Goal: Information Seeking & Learning: Learn about a topic

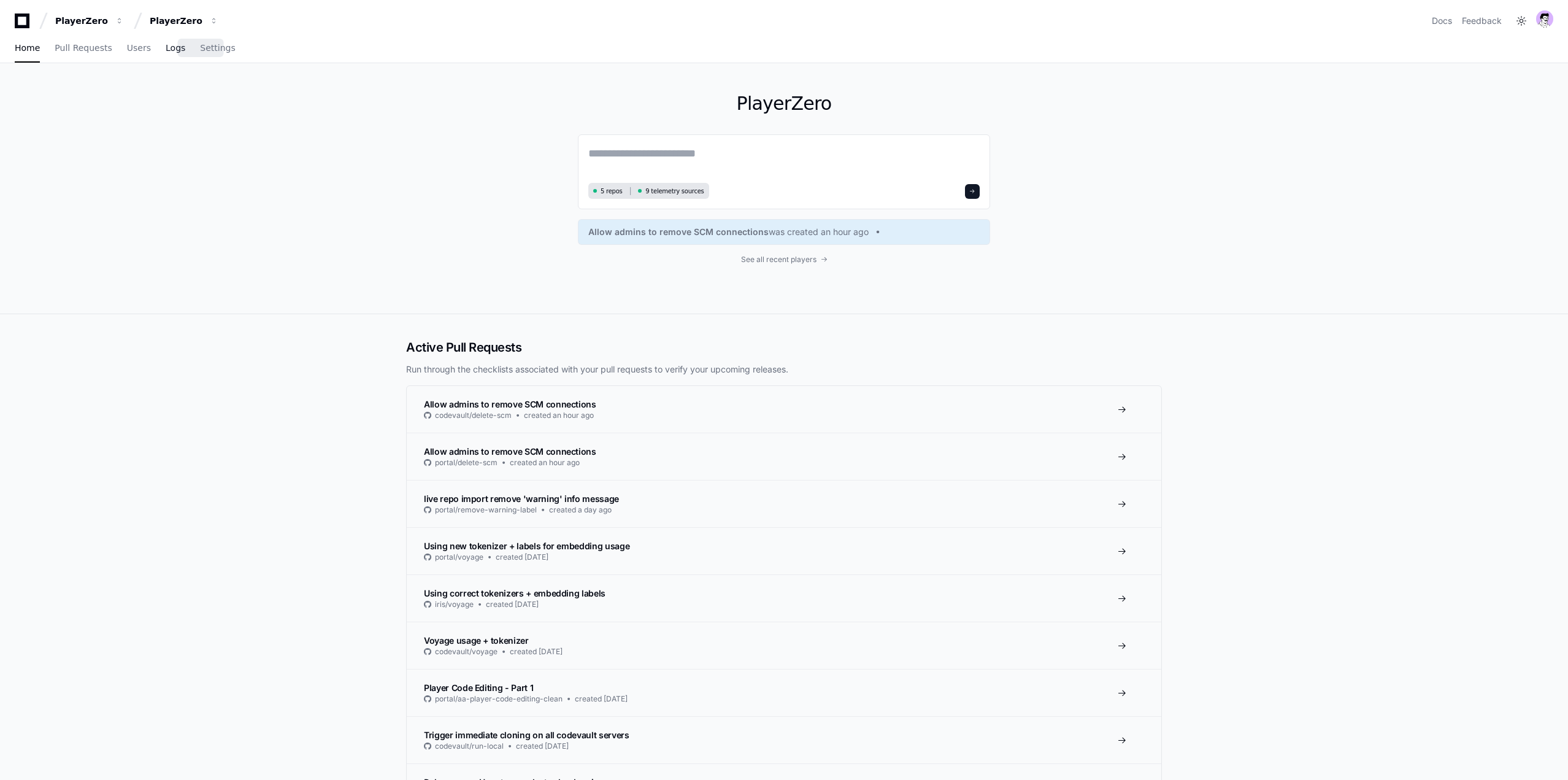
click at [166, 48] on span "Logs" at bounding box center [175, 48] width 20 height 8
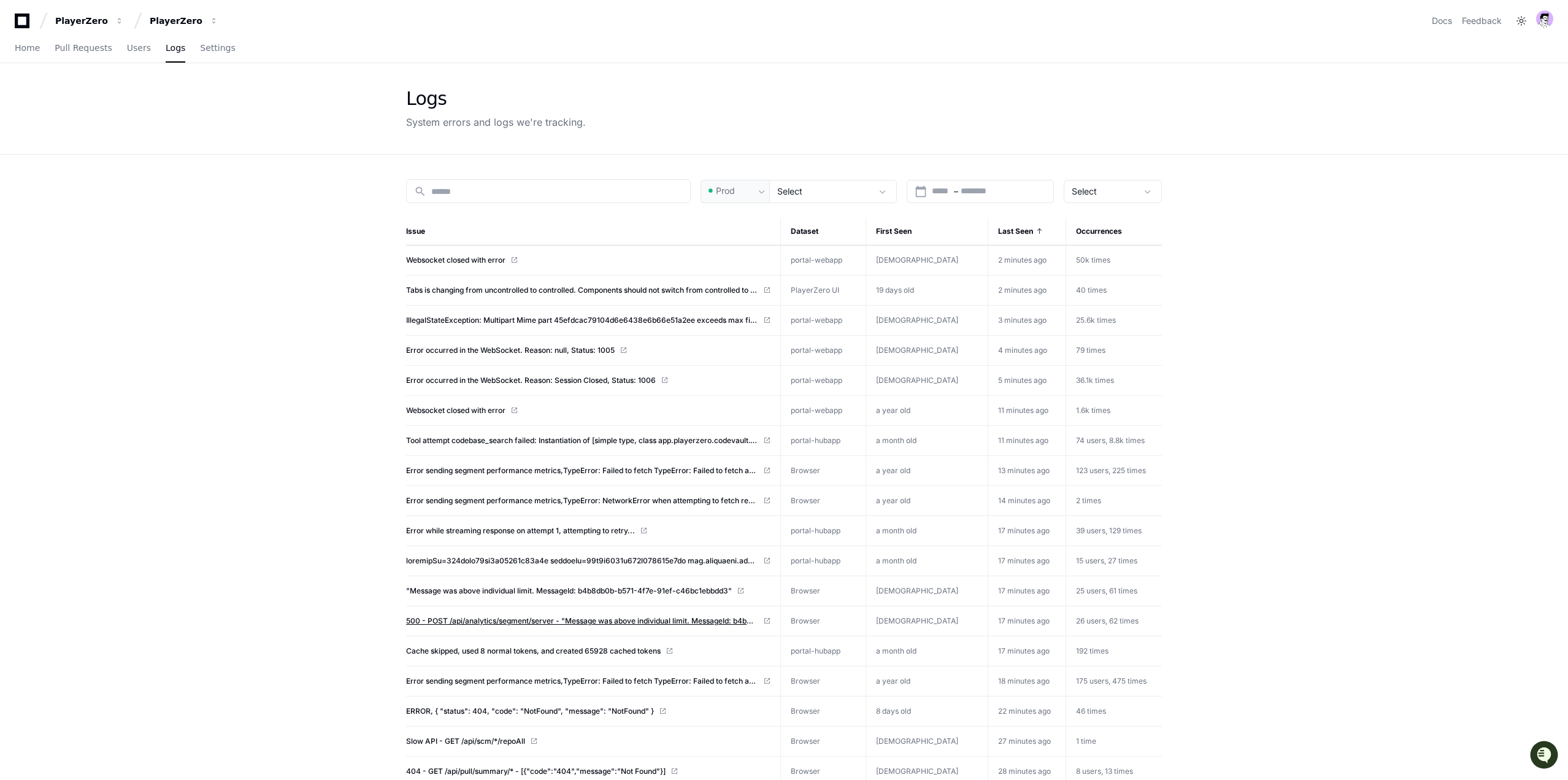
click at [677, 623] on span "500 - POST /api/analytics/segment/server - "Message was above individual limit.…" at bounding box center [582, 621] width 352 height 10
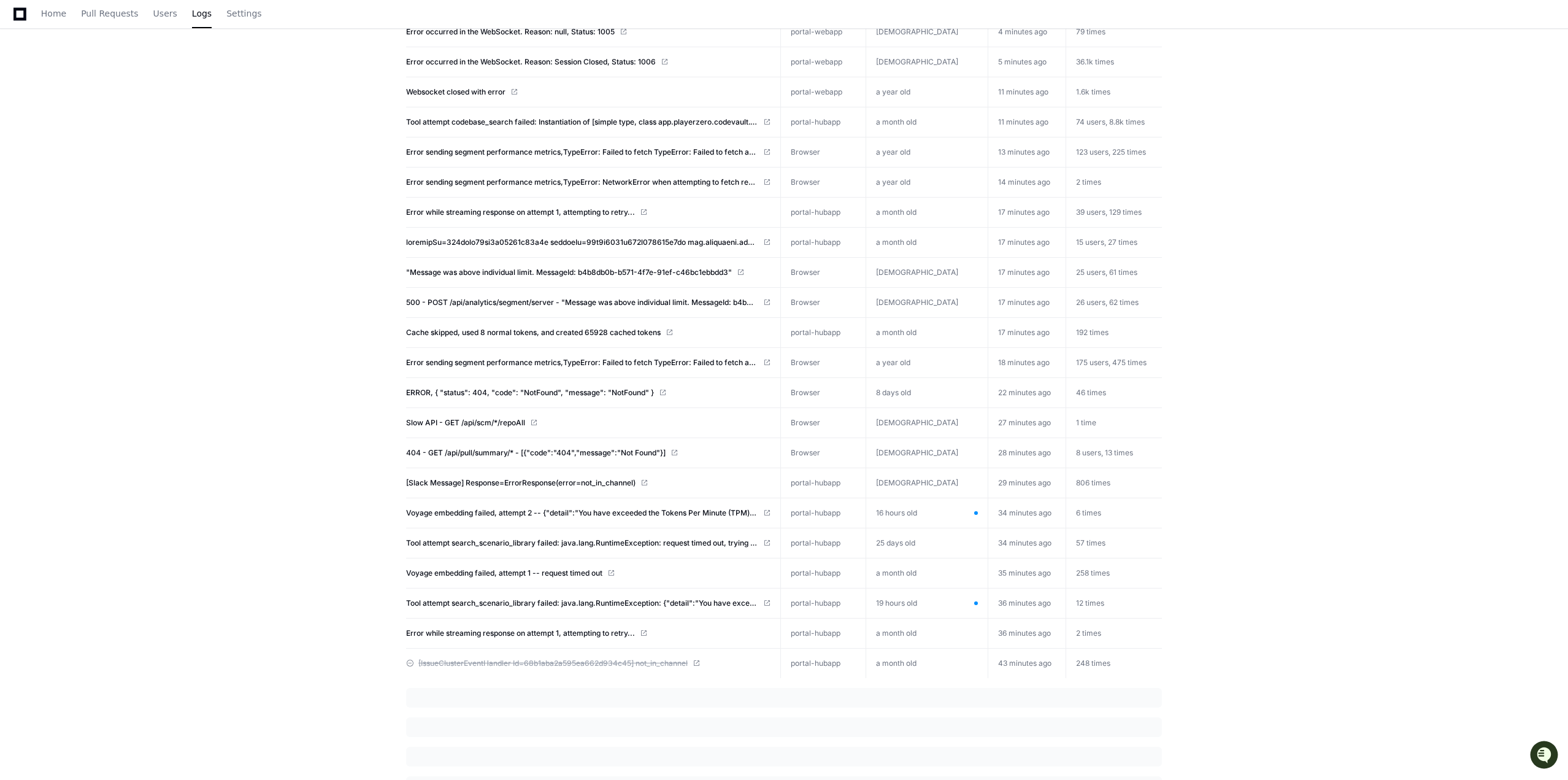
scroll to position [336, 0]
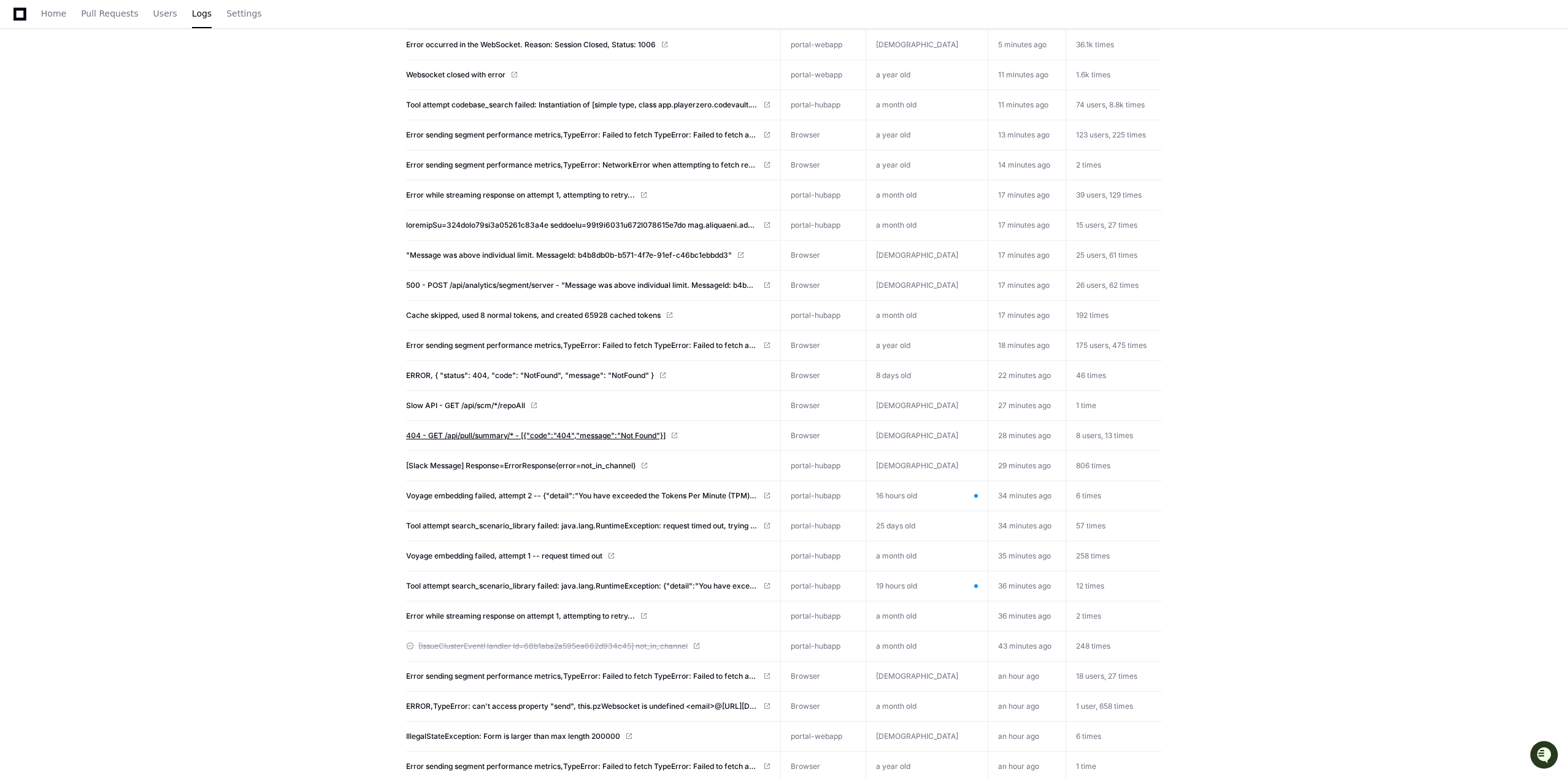
click at [656, 437] on span "404 - GET /api/pull/summary/* - [{"code":"404","message":"Not Found"}]" at bounding box center [535, 435] width 259 height 10
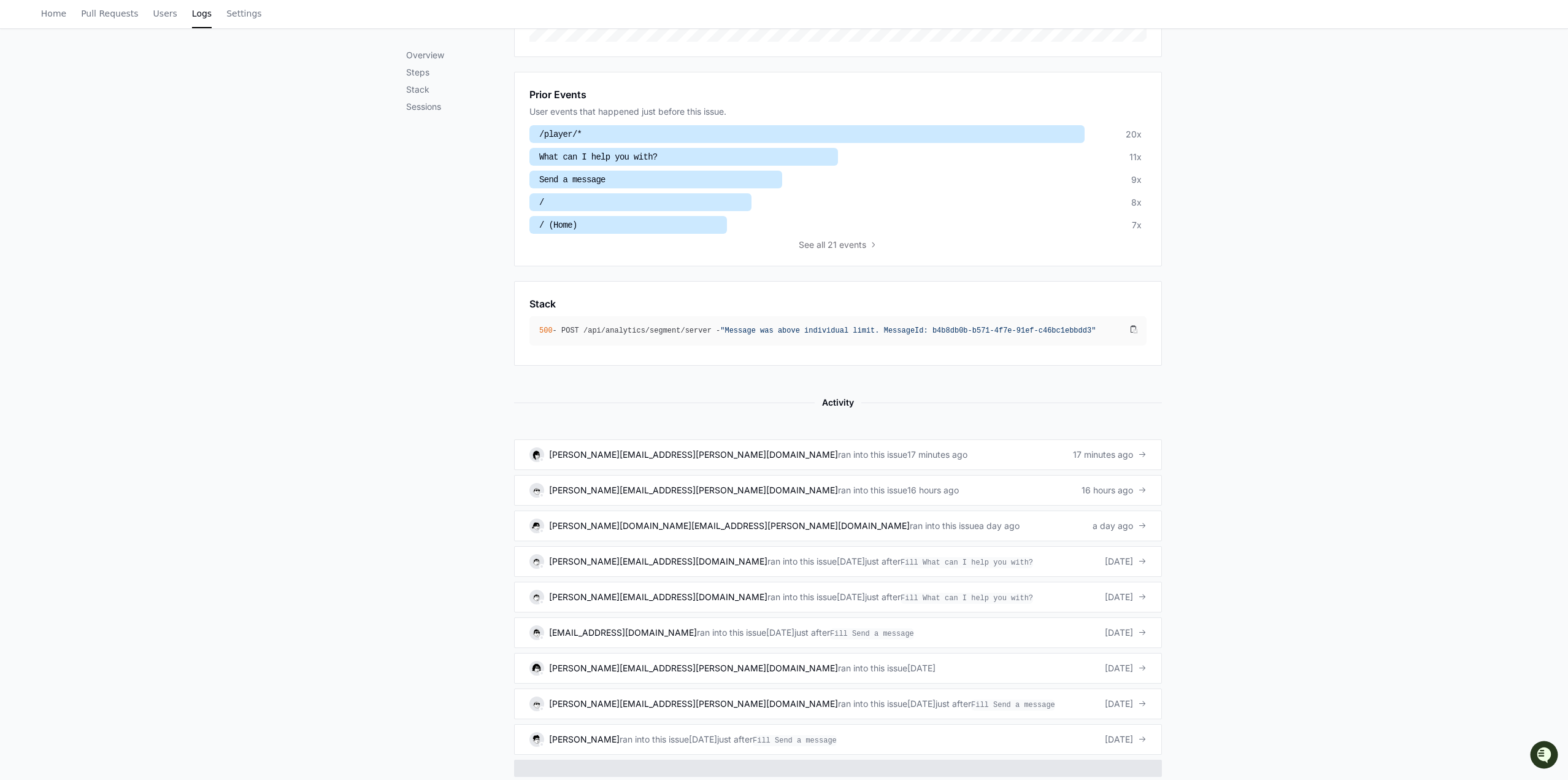
scroll to position [454, 0]
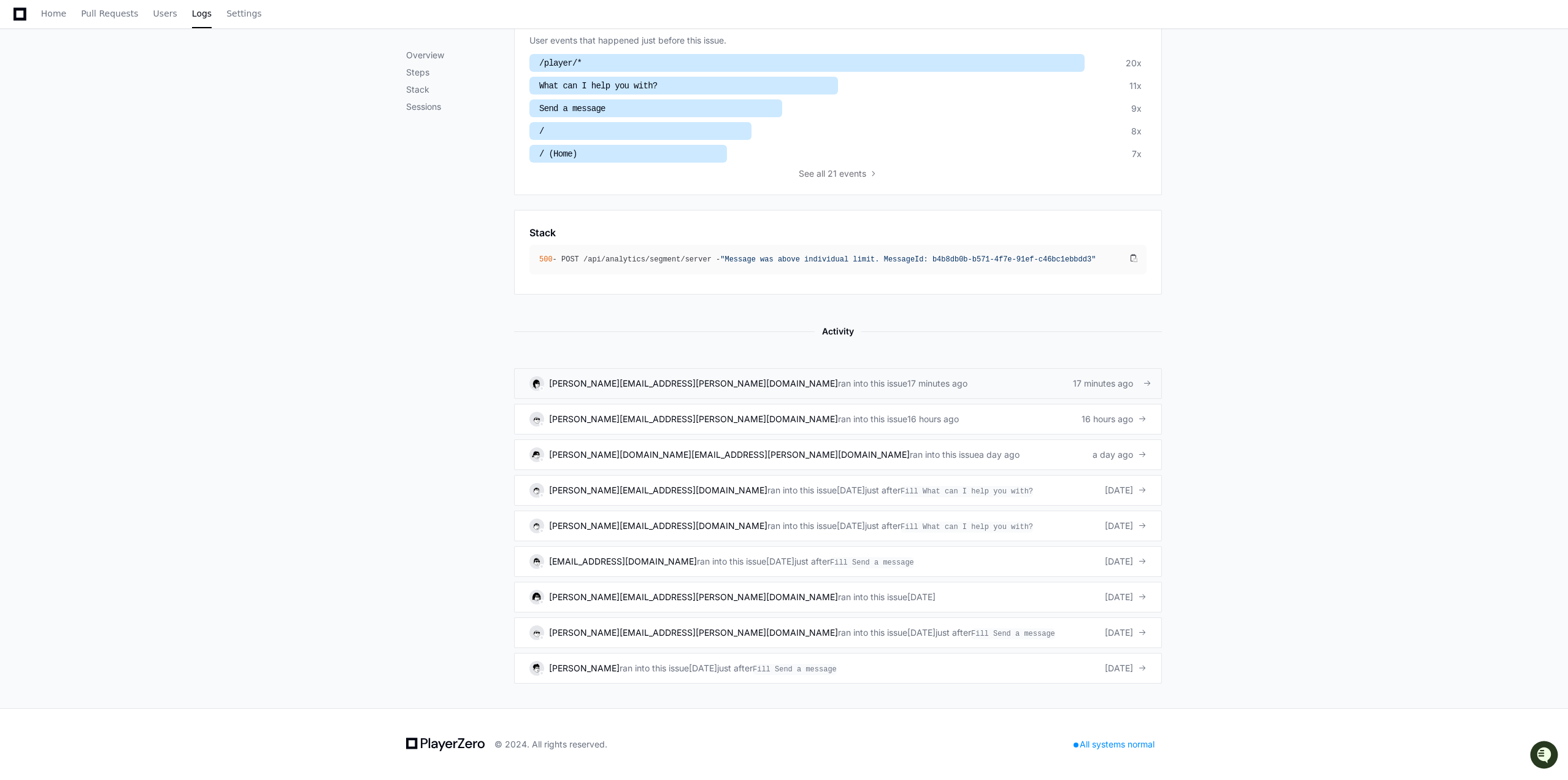
click at [907, 384] on div "17 minutes ago" at bounding box center [937, 384] width 60 height 12
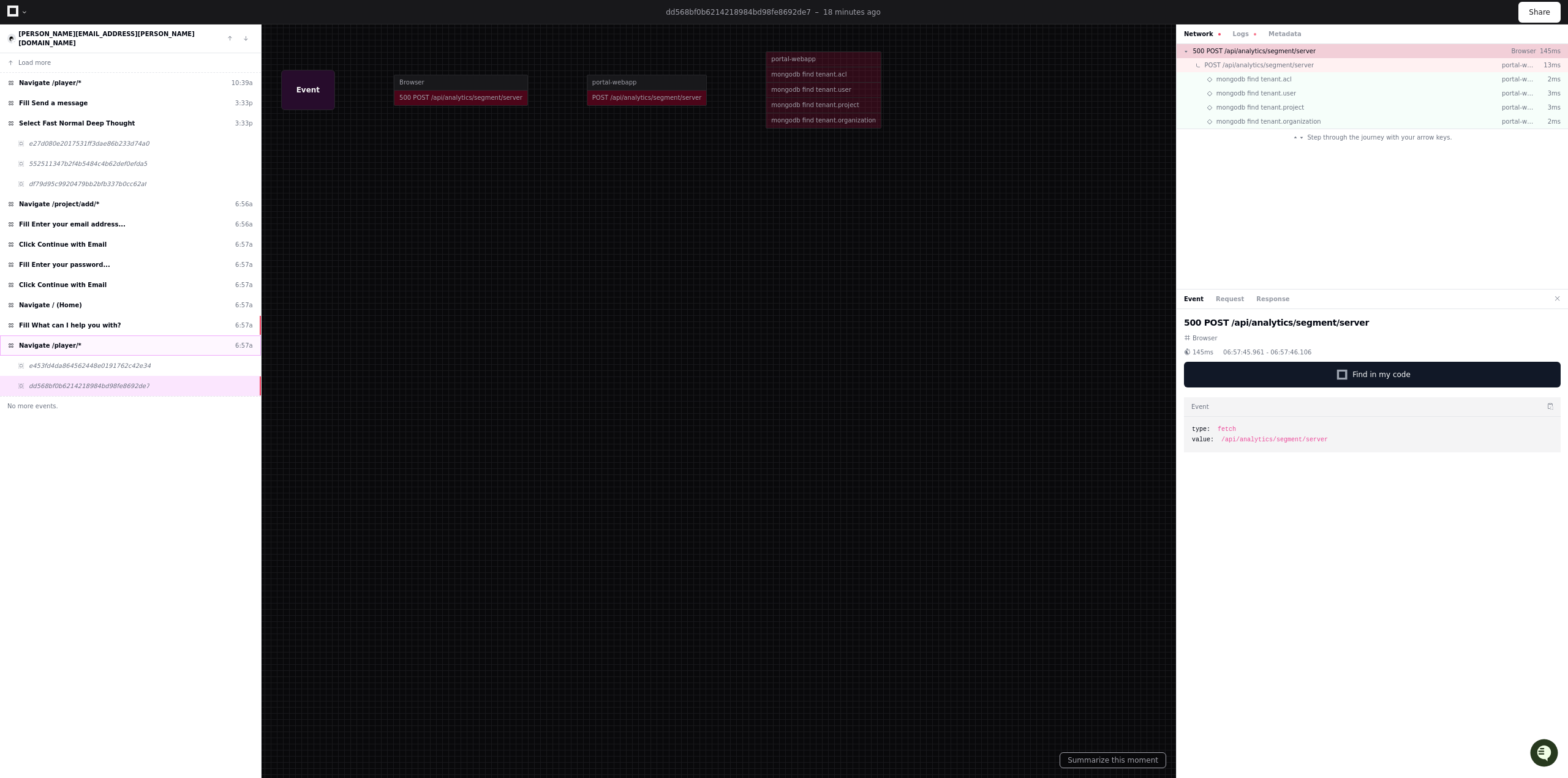
click at [161, 344] on div "Navigate /player/* 6:57a" at bounding box center [130, 346] width 261 height 20
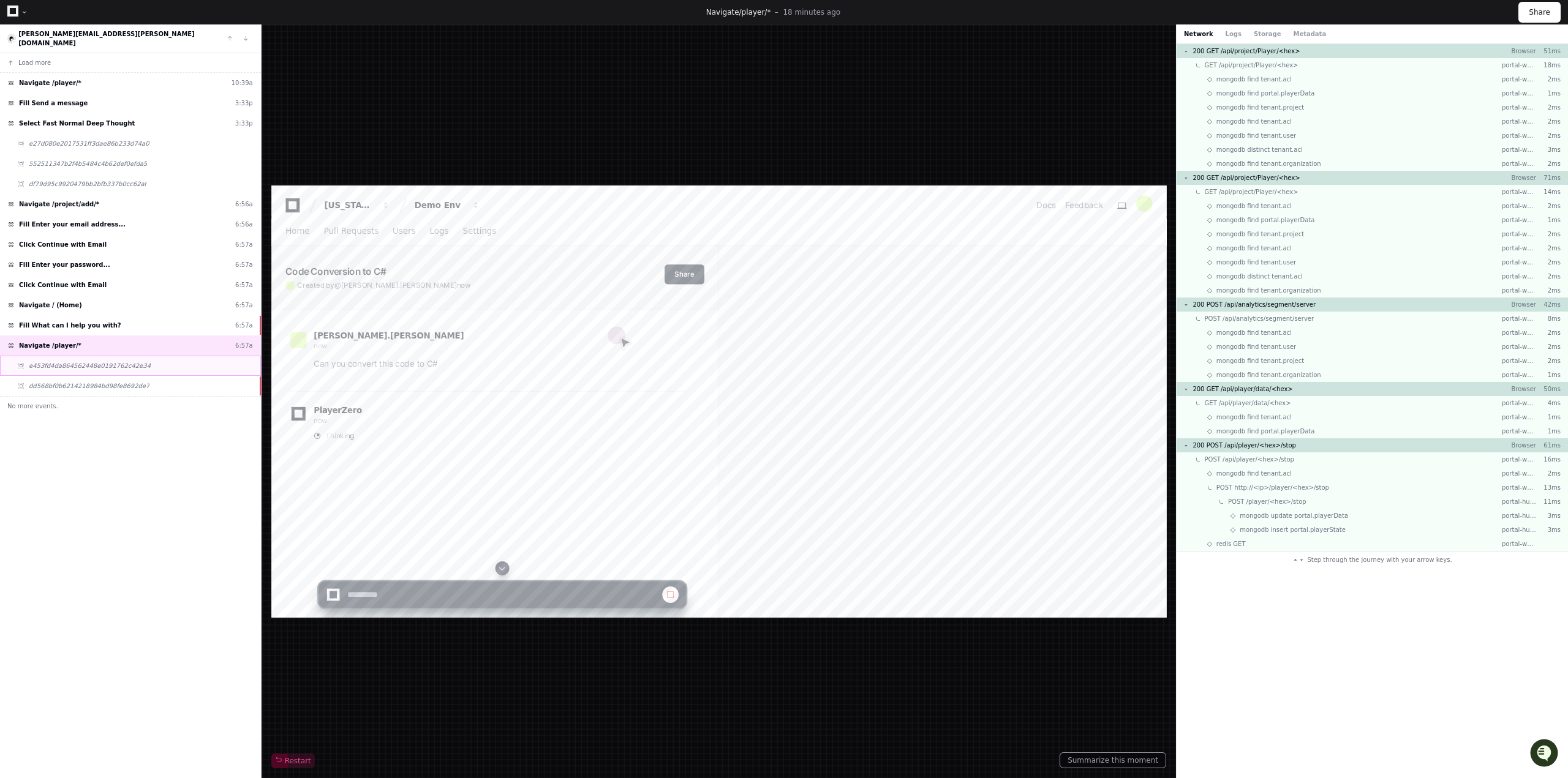
click at [159, 361] on div "e453fd4da864562448e0191762c42e34" at bounding box center [130, 366] width 261 height 20
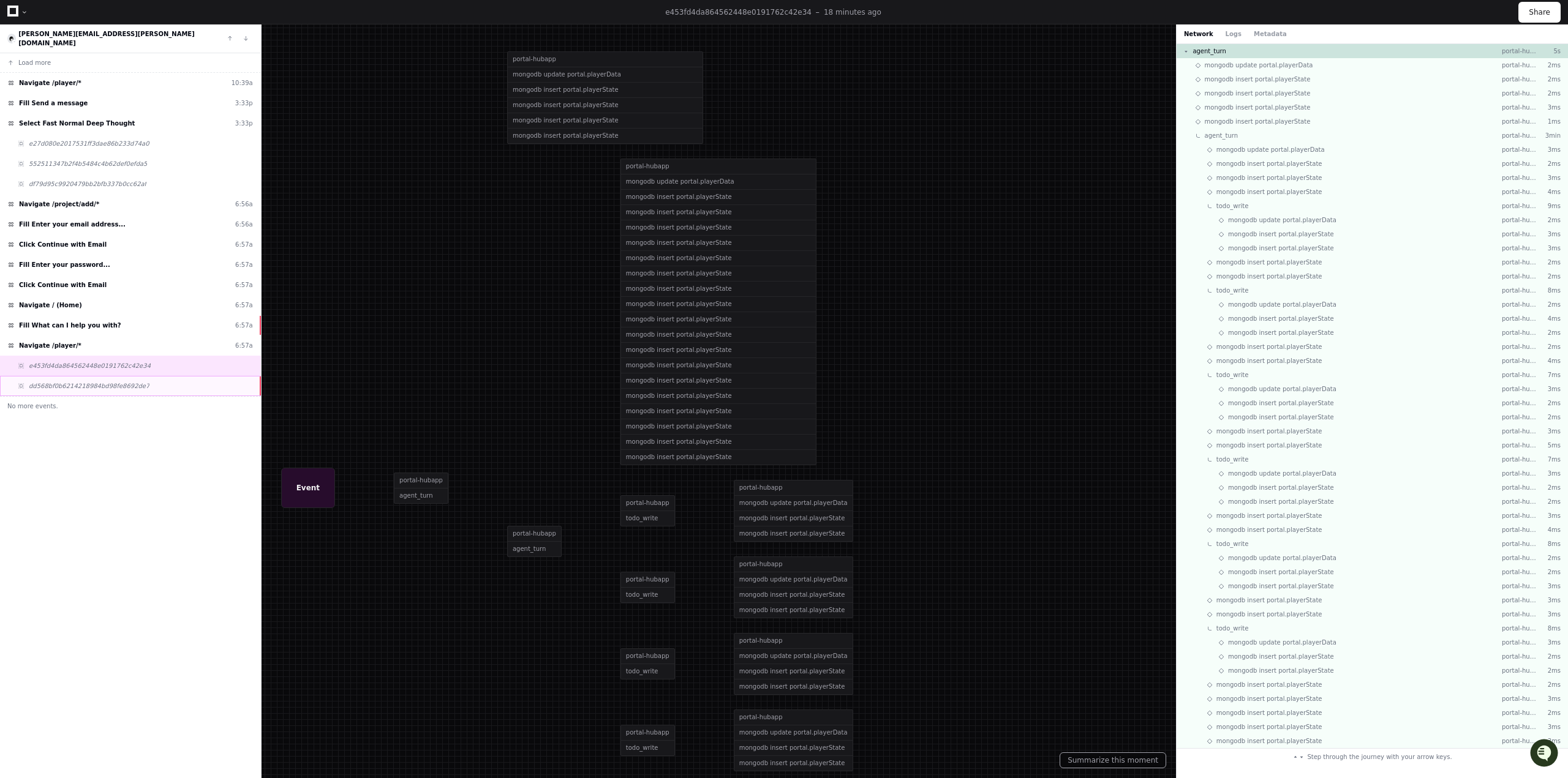
click at [160, 380] on div "dd568bf0b6214218984bd98fe8692de7" at bounding box center [130, 386] width 261 height 20
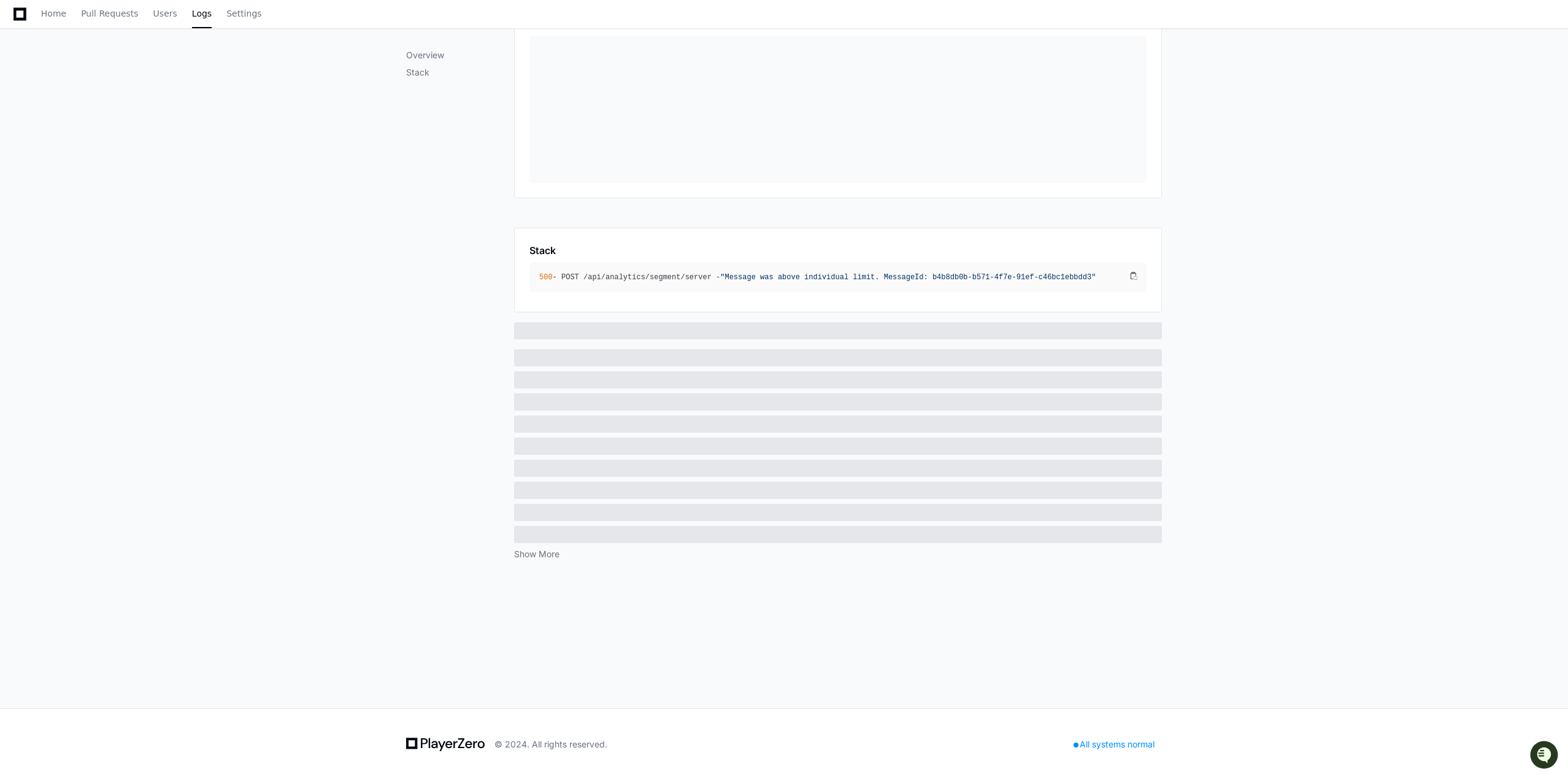
scroll to position [237, 0]
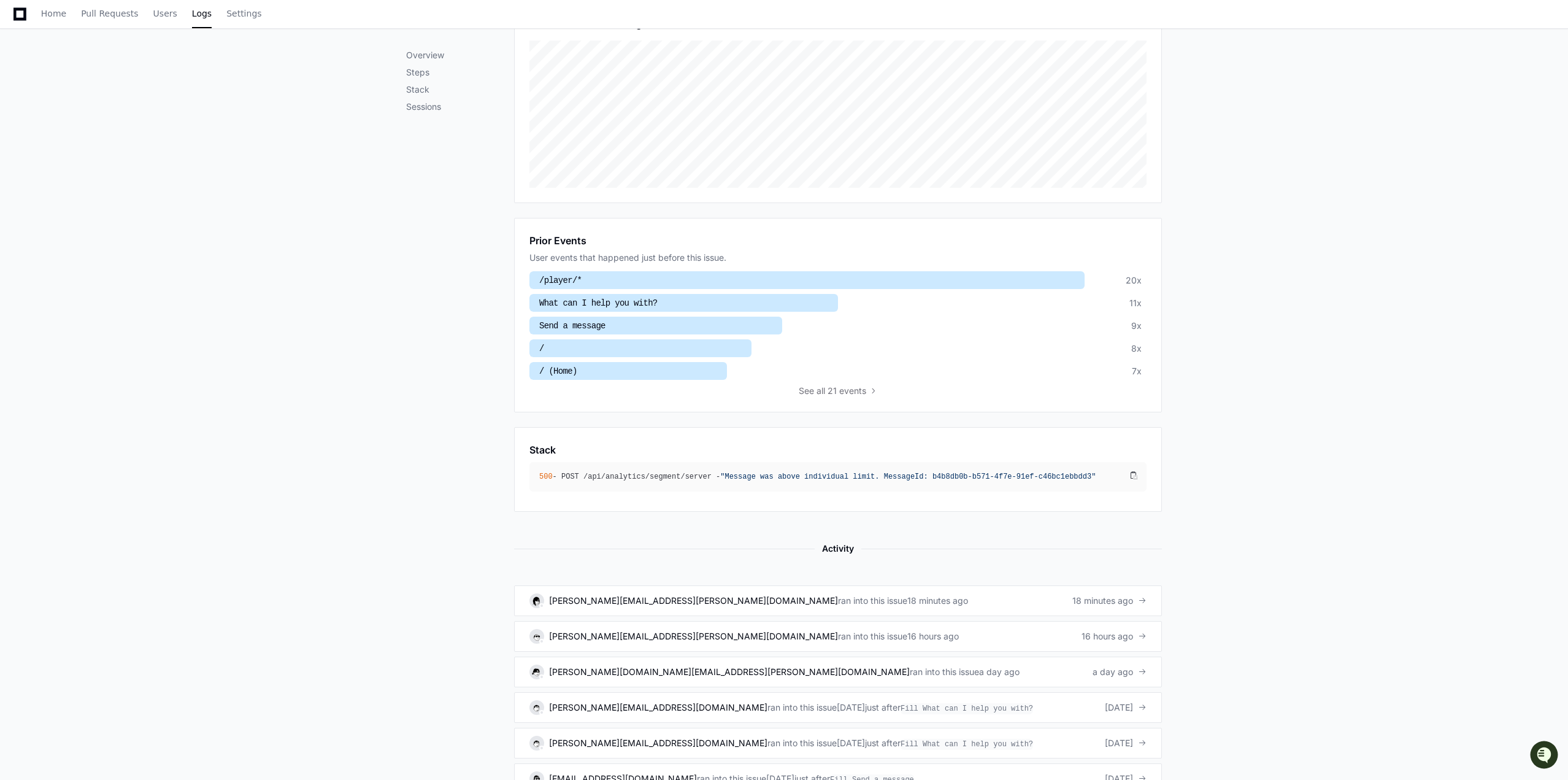
drag, startPoint x: 404, startPoint y: 512, endPoint x: 381, endPoint y: 516, distance: 23.3
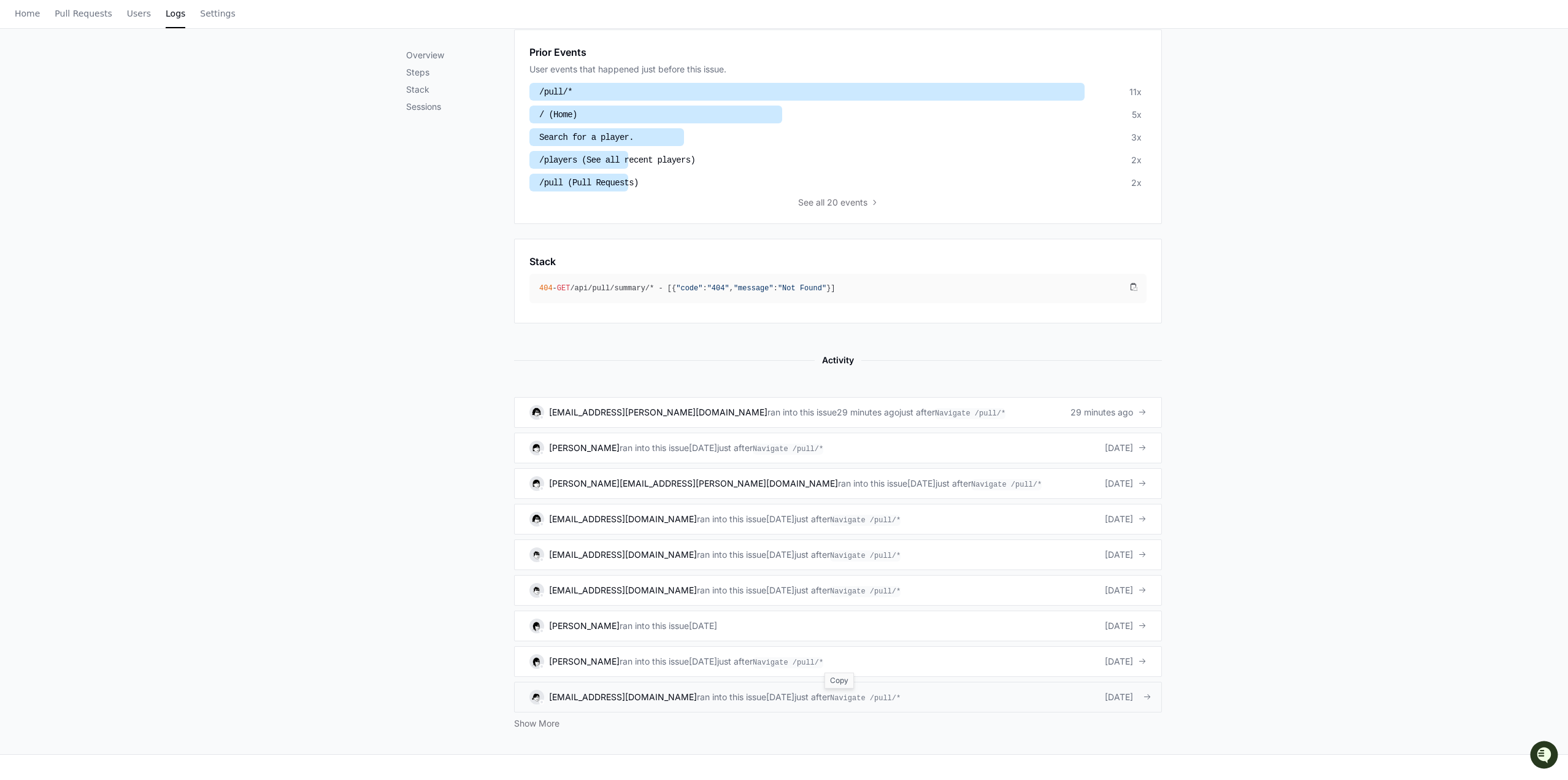
scroll to position [430, 0]
click at [935, 407] on span "Navigate /pull/*" at bounding box center [970, 410] width 70 height 11
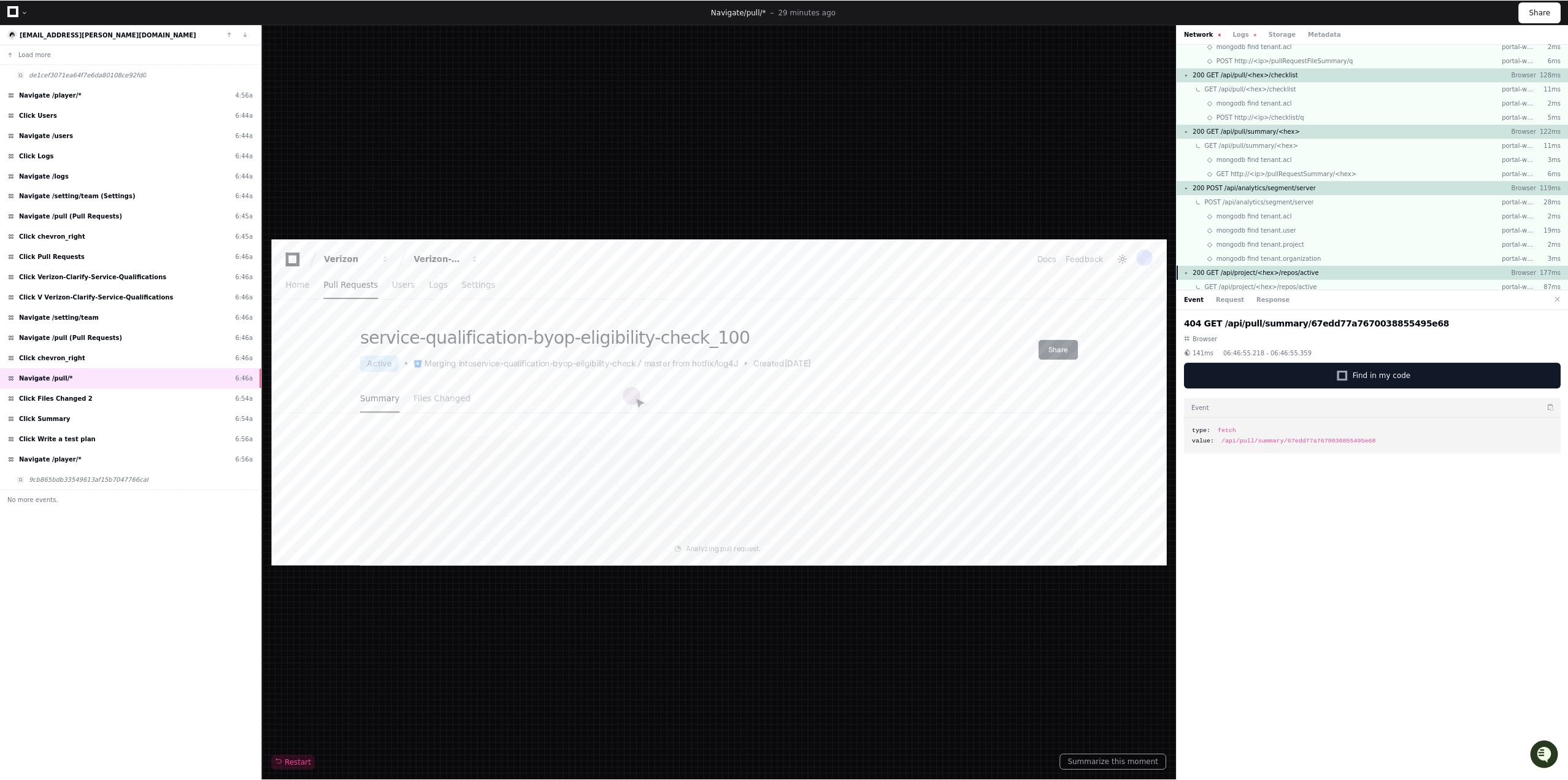
scroll to position [3460, 0]
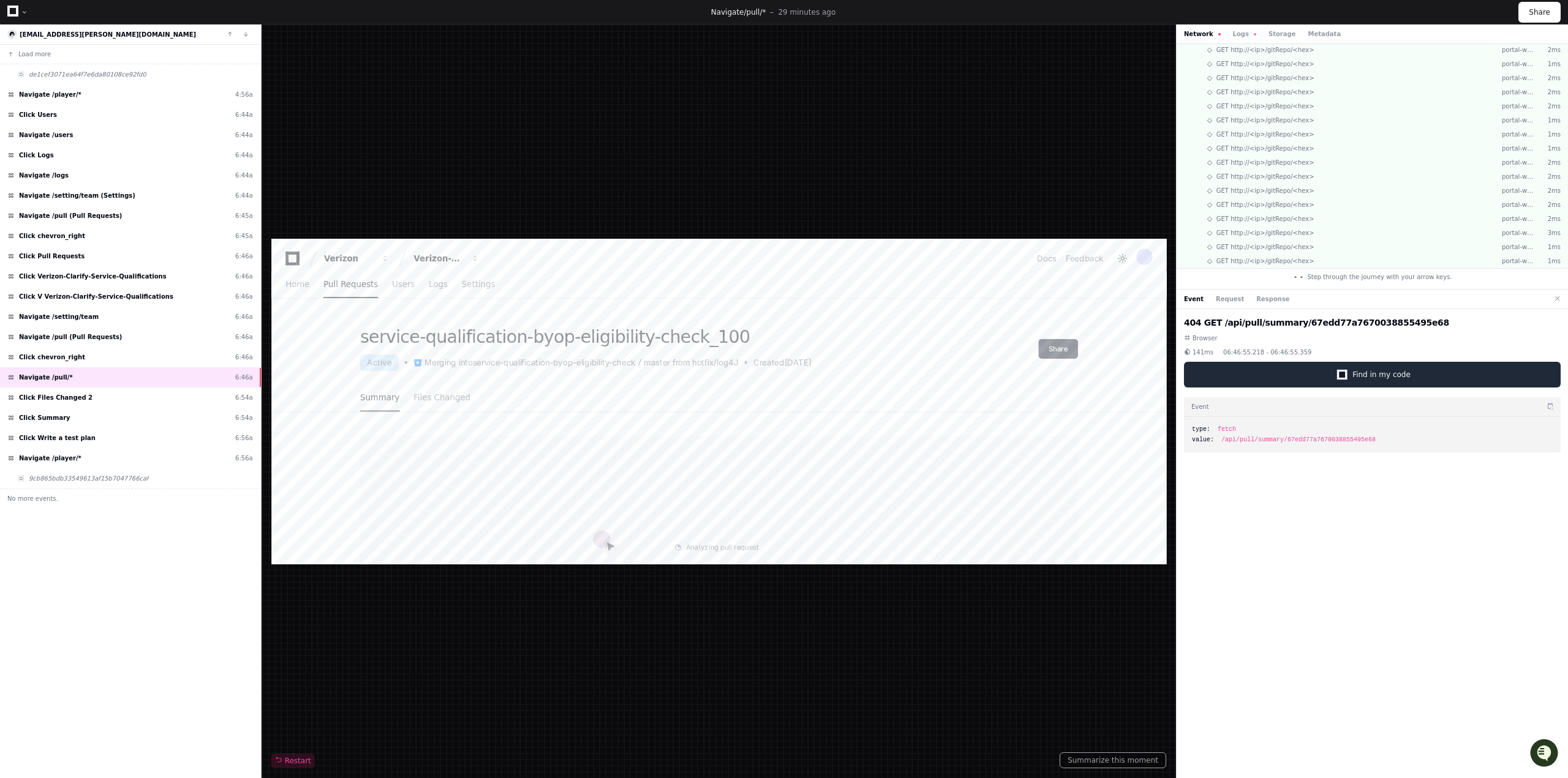
click at [1398, 371] on span "Find in my code" at bounding box center [1381, 374] width 58 height 10
